Goal: Information Seeking & Learning: Learn about a topic

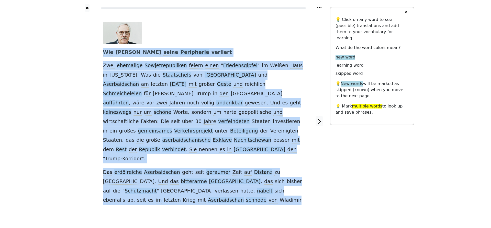
copy div "Wie Putin seine Peripherie verliert Zwei ehemalige Sowjetrepubliken feiern eine…"
drag, startPoint x: 102, startPoint y: 52, endPoint x: 304, endPoint y: 173, distance: 236.1
click at [304, 173] on div "Wie Putin seine Peripherie verliert Zwei ehemalige Sowjetrepubliken feiern eine…" at bounding box center [203, 121] width 211 height 219
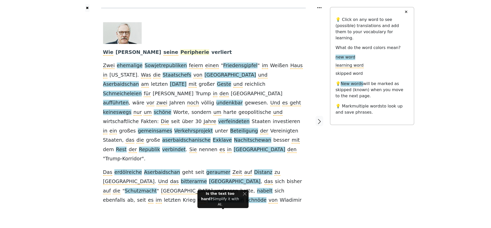
drag, startPoint x: 187, startPoint y: 79, endPoint x: 153, endPoint y: 55, distance: 41.3
click at [318, 119] on icon "button" at bounding box center [319, 122] width 6 height 6
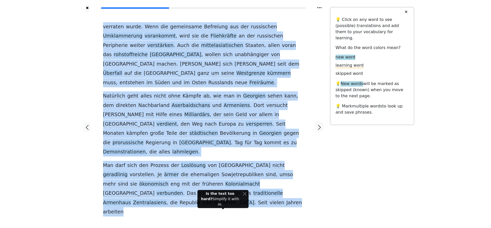
copy div "verraten wurde . Wenn die gemeinsame Befreiung aus der russischen Umklammerung …"
drag, startPoint x: 98, startPoint y: 23, endPoint x: 284, endPoint y: 156, distance: 228.2
click at [294, 166] on div "verraten wurde . Wenn die gemeinsame Befreiung aus der russischen Umklammerung …" at bounding box center [203, 127] width 211 height 231
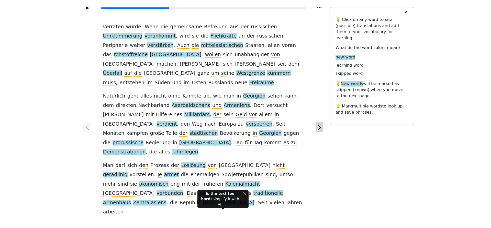
click at [318, 125] on icon "button" at bounding box center [319, 128] width 6 height 6
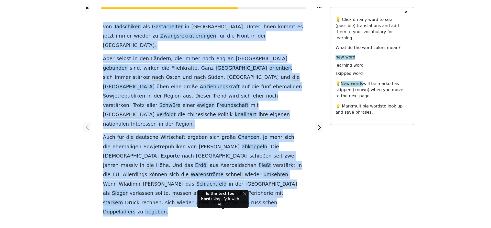
copy div "von Tadschiken als Gastarbeiter in Russland . Unter ihnen kommt es jetzt immer …"
drag, startPoint x: 93, startPoint y: 24, endPoint x: 296, endPoint y: 166, distance: 248.0
click at [296, 166] on div "von Tadschiken als Gastarbeiter in Russland . Unter ihnen kommt es jetzt immer …" at bounding box center [203, 127] width 253 height 231
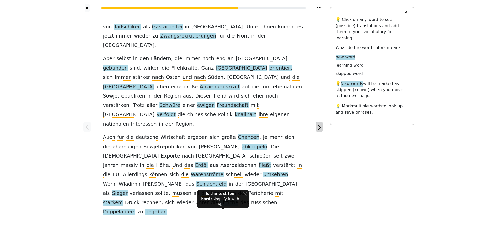
click at [321, 125] on icon "button" at bounding box center [319, 128] width 6 height 6
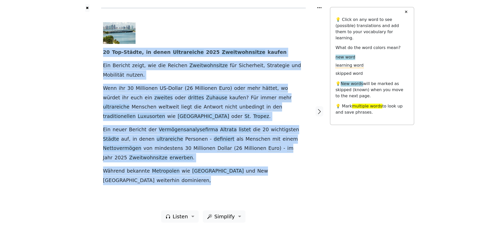
drag, startPoint x: 101, startPoint y: 51, endPoint x: 284, endPoint y: 171, distance: 219.5
click at [284, 171] on div "20 Top-Städte , in denen Ultrareiche 2025 Zweitwohnsitze kaufen Ein Bericht zei…" at bounding box center [203, 111] width 211 height 199
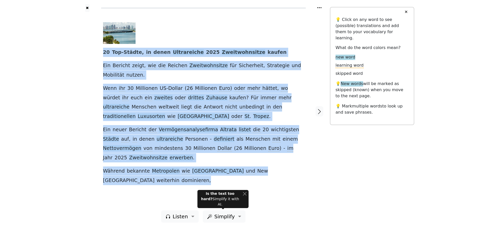
copy div "20 Top-Städte , in denen Ultrareiche 2025 Zweitwohnsitze kaufen Ein Bericht zei…"
drag, startPoint x: 99, startPoint y: 52, endPoint x: 278, endPoint y: 182, distance: 221.8
click at [285, 180] on div "20 Top-Städte , in denen Ultrareiche 2025 Zweitwohnsitze kaufen Ein Bericht zei…" at bounding box center [203, 111] width 211 height 199
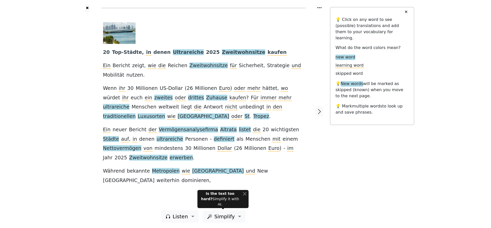
drag, startPoint x: 320, startPoint y: 110, endPoint x: 315, endPoint y: 112, distance: 5.3
click at [320, 110] on icon "button" at bounding box center [319, 112] width 6 height 6
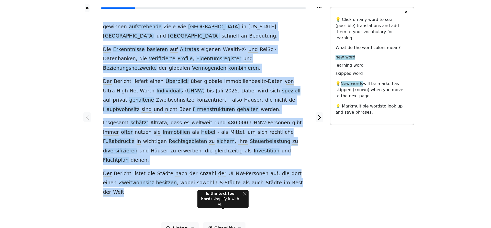
drag, startPoint x: 91, startPoint y: 25, endPoint x: 304, endPoint y: 181, distance: 264.4
click at [304, 181] on div "gewinnen aufstrebende Ziele wie [GEOGRAPHIC_DATA] in [US_STATE] , [GEOGRAPHIC_D…" at bounding box center [203, 117] width 253 height 211
copy div "loremips dolorsitamet Conse adi Elitse do Eiusmod , Tempo inc Utlabore etdolor …"
drag, startPoint x: 98, startPoint y: 25, endPoint x: 305, endPoint y: 189, distance: 264.0
click at [305, 189] on div "gewinnen aufstrebende Ziele wie [GEOGRAPHIC_DATA] in [US_STATE] , [GEOGRAPHIC_D…" at bounding box center [203, 117] width 211 height 211
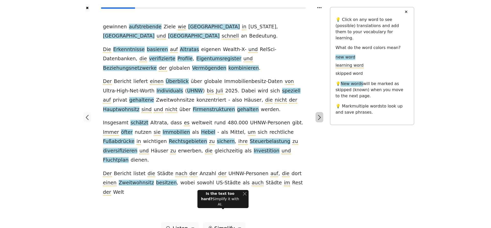
click at [317, 115] on icon "button" at bounding box center [319, 118] width 6 height 6
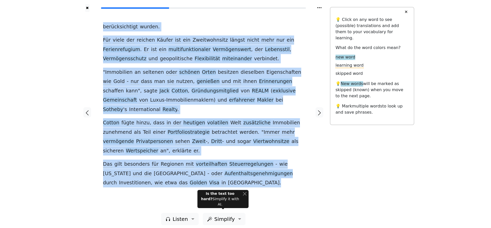
copy div "loremipsumdolo sitame . Con adipi eli seddoei Tempor inc utl Etdoloremagna aliq…"
drag, startPoint x: 95, startPoint y: 21, endPoint x: 319, endPoint y: 174, distance: 270.7
click at [319, 174] on div "berücksichtigt wurden . Für viele der reichen Käufer ist ein Zweitwohnsitz läng…" at bounding box center [203, 112] width 253 height 201
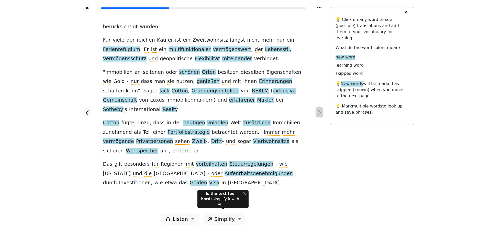
click at [318, 115] on button "button" at bounding box center [320, 112] width 8 height 10
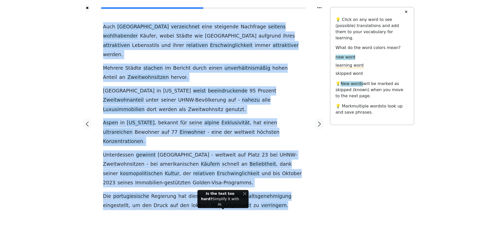
copy div "Lore Ipsumdol sitametcons adip elitseddo Eiusmodte incidid utlaboreetdo Magnaa …"
drag, startPoint x: 92, startPoint y: 26, endPoint x: 253, endPoint y: 176, distance: 219.2
click at [255, 180] on div "Auch Portugal verzeichnet eine steigende Nachfrage seitens wohlhabender Käufer …" at bounding box center [203, 124] width 253 height 224
